Goal: Transaction & Acquisition: Purchase product/service

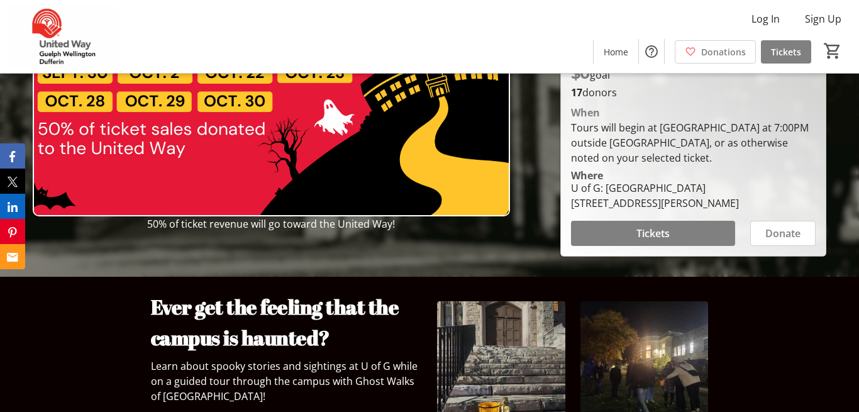
scroll to position [152, 0]
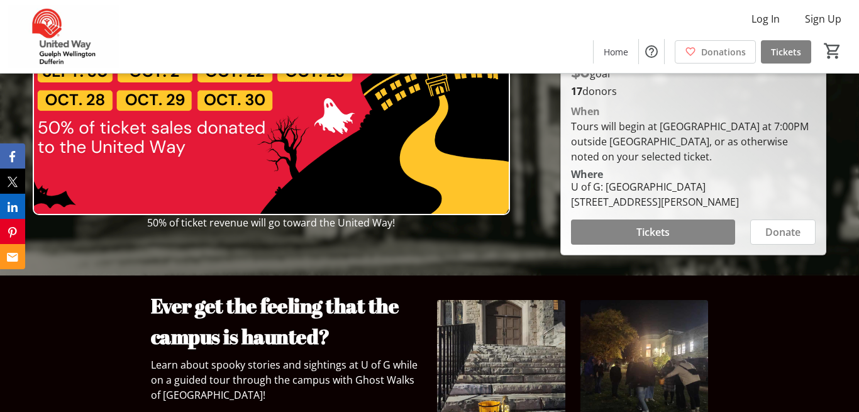
click at [647, 240] on span "Tickets" at bounding box center [653, 232] width 33 height 15
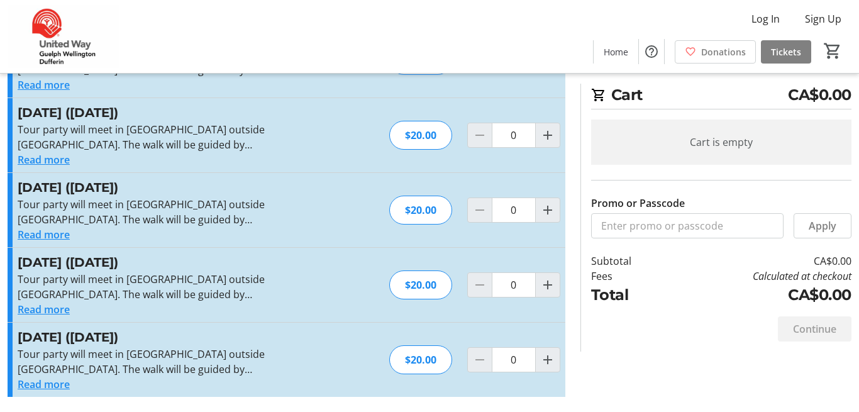
scroll to position [264, 0]
click at [544, 293] on mat-icon "Increment by one" at bounding box center [547, 284] width 15 height 15
type input "1"
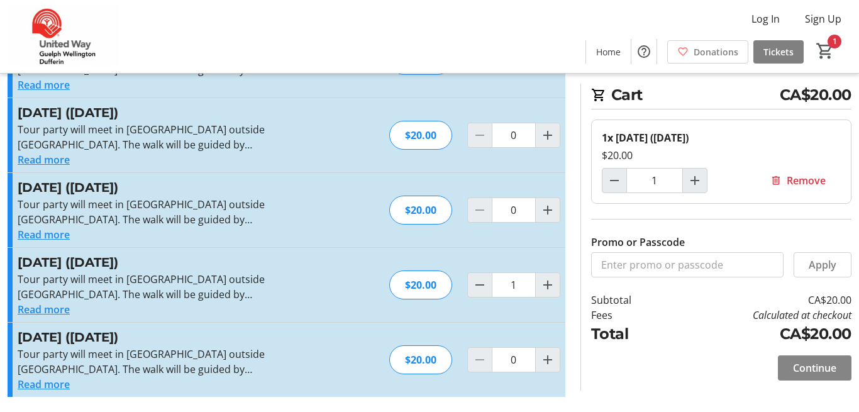
click at [793, 363] on span "Continue" at bounding box center [814, 367] width 43 height 15
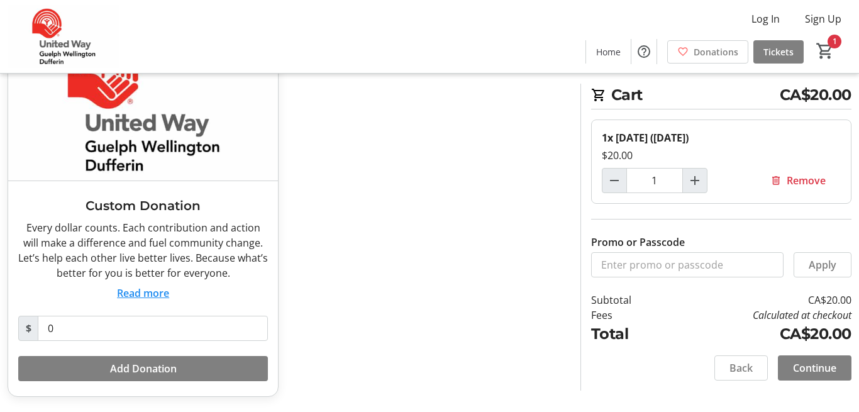
scroll to position [145, 0]
click at [817, 369] on span "Continue" at bounding box center [814, 367] width 43 height 15
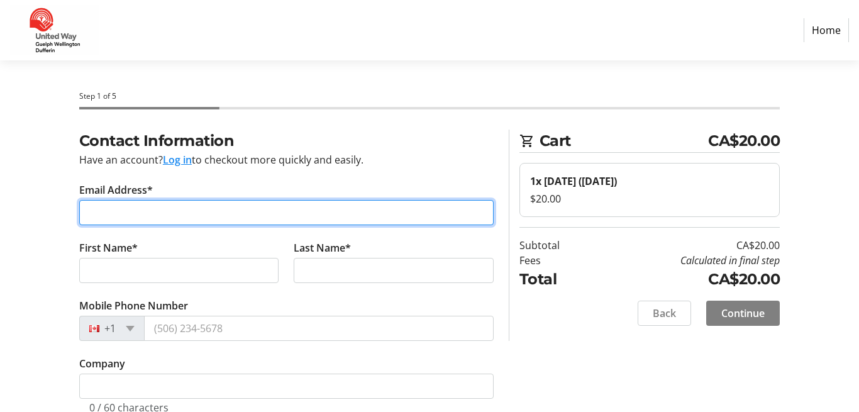
click at [200, 225] on input "Email Address*" at bounding box center [286, 212] width 415 height 25
type input "[EMAIL_ADDRESS][DOMAIN_NAME]"
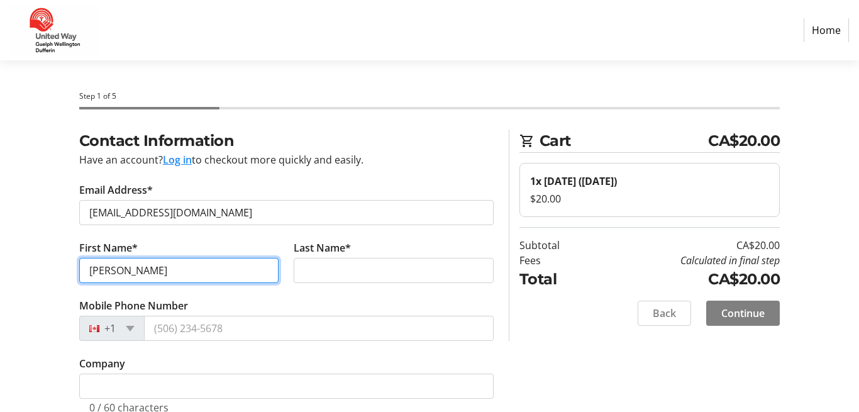
type input "[PERSON_NAME]"
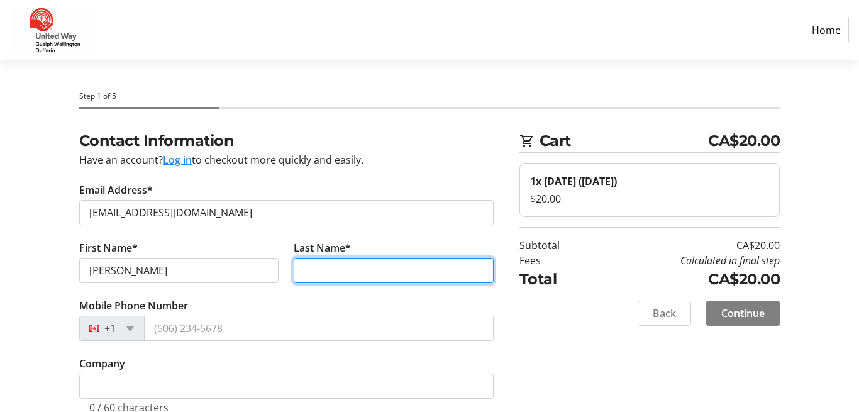
type input "V"
type input "Breton"
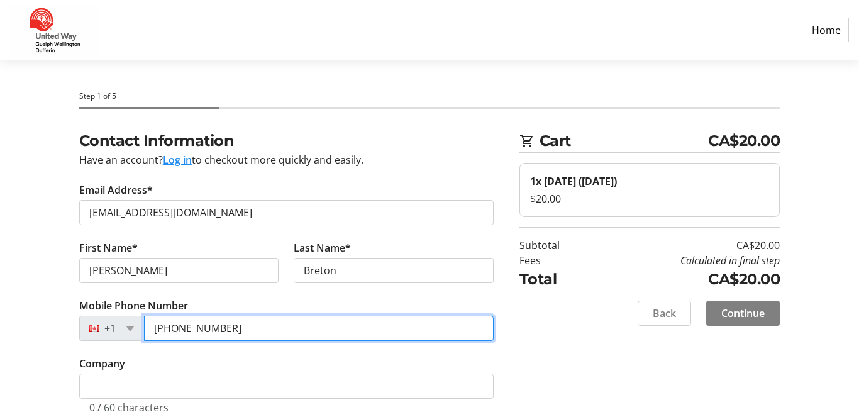
scroll to position [81, 0]
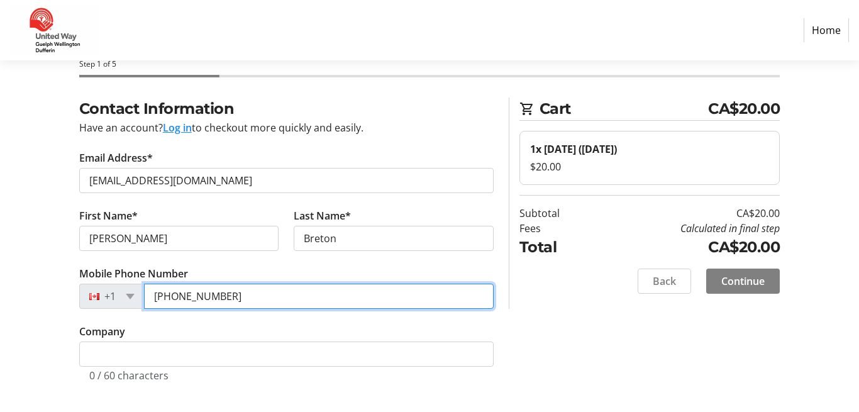
type input "[PHONE_NUMBER]"
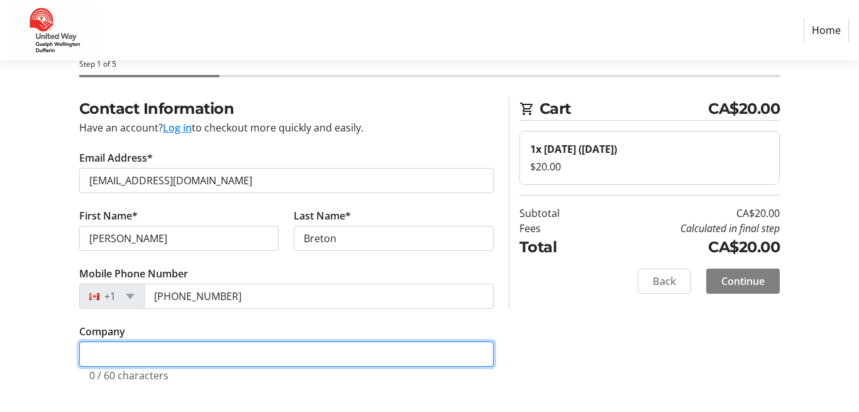
click at [101, 342] on input "Company" at bounding box center [286, 354] width 415 height 25
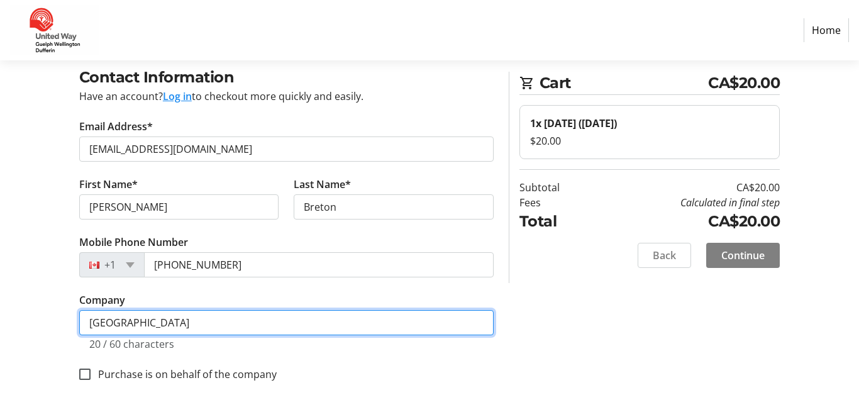
scroll to position [116, 0]
type input "[GEOGRAPHIC_DATA]"
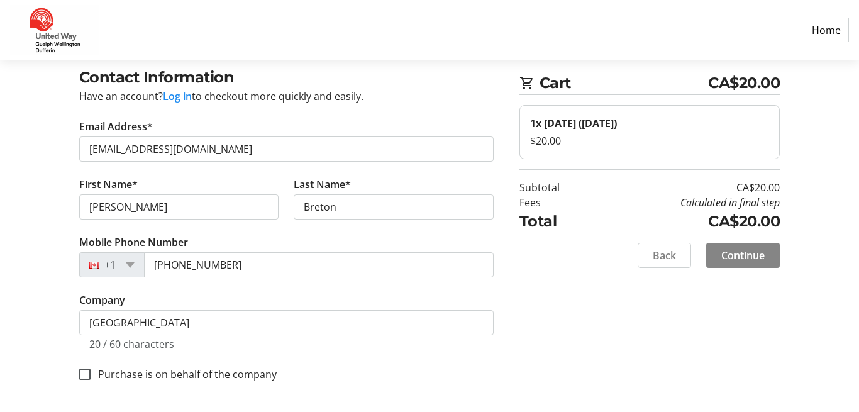
click at [724, 263] on span "Continue" at bounding box center [743, 255] width 43 height 15
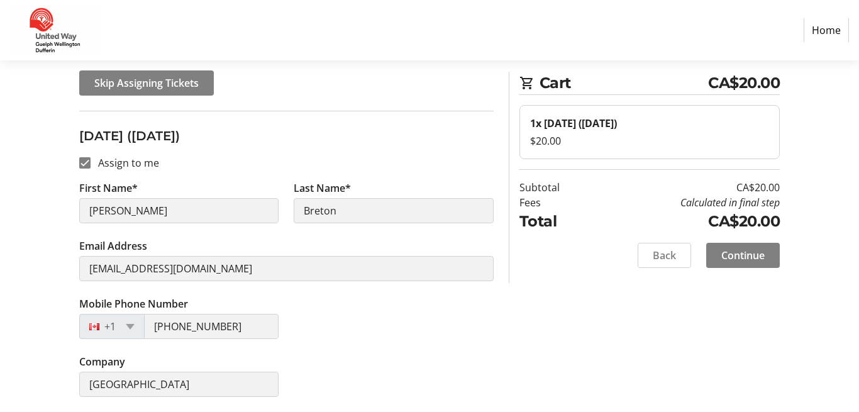
scroll to position [209, 0]
click at [740, 263] on span "Continue" at bounding box center [743, 255] width 43 height 15
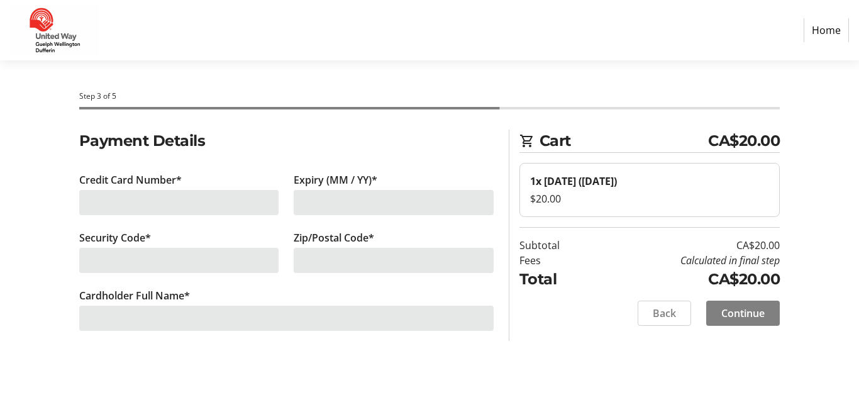
click at [241, 215] on div at bounding box center [179, 202] width 200 height 25
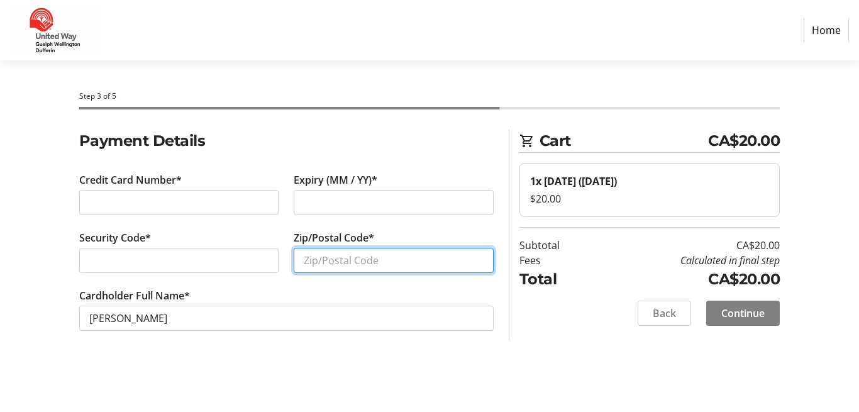
click at [316, 273] on input "Zip/Postal Code*" at bounding box center [394, 260] width 200 height 25
type input "N1G0G4"
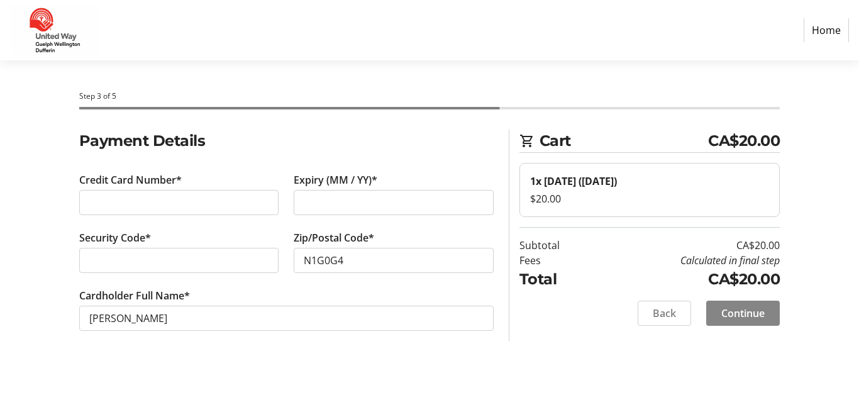
click at [731, 321] on span "Continue" at bounding box center [743, 313] width 43 height 15
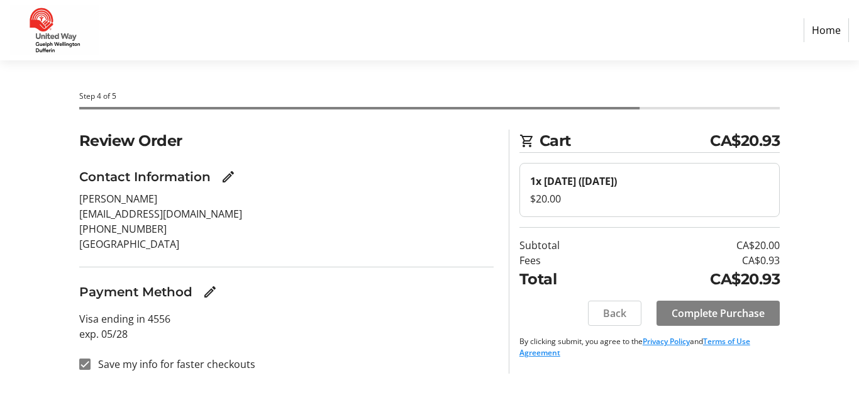
scroll to position [16, 0]
click at [80, 379] on div at bounding box center [85, 364] width 30 height 30
checkbox input "false"
click at [714, 321] on span "Complete Purchase" at bounding box center [718, 313] width 93 height 15
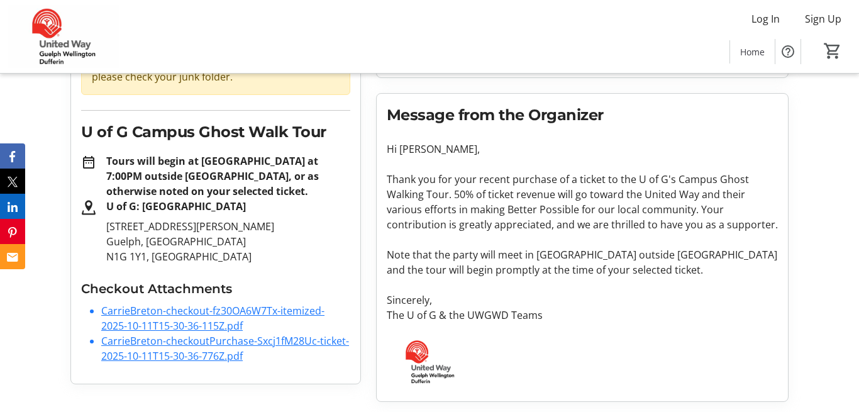
scroll to position [227, 0]
